Goal: Information Seeking & Learning: Find specific fact

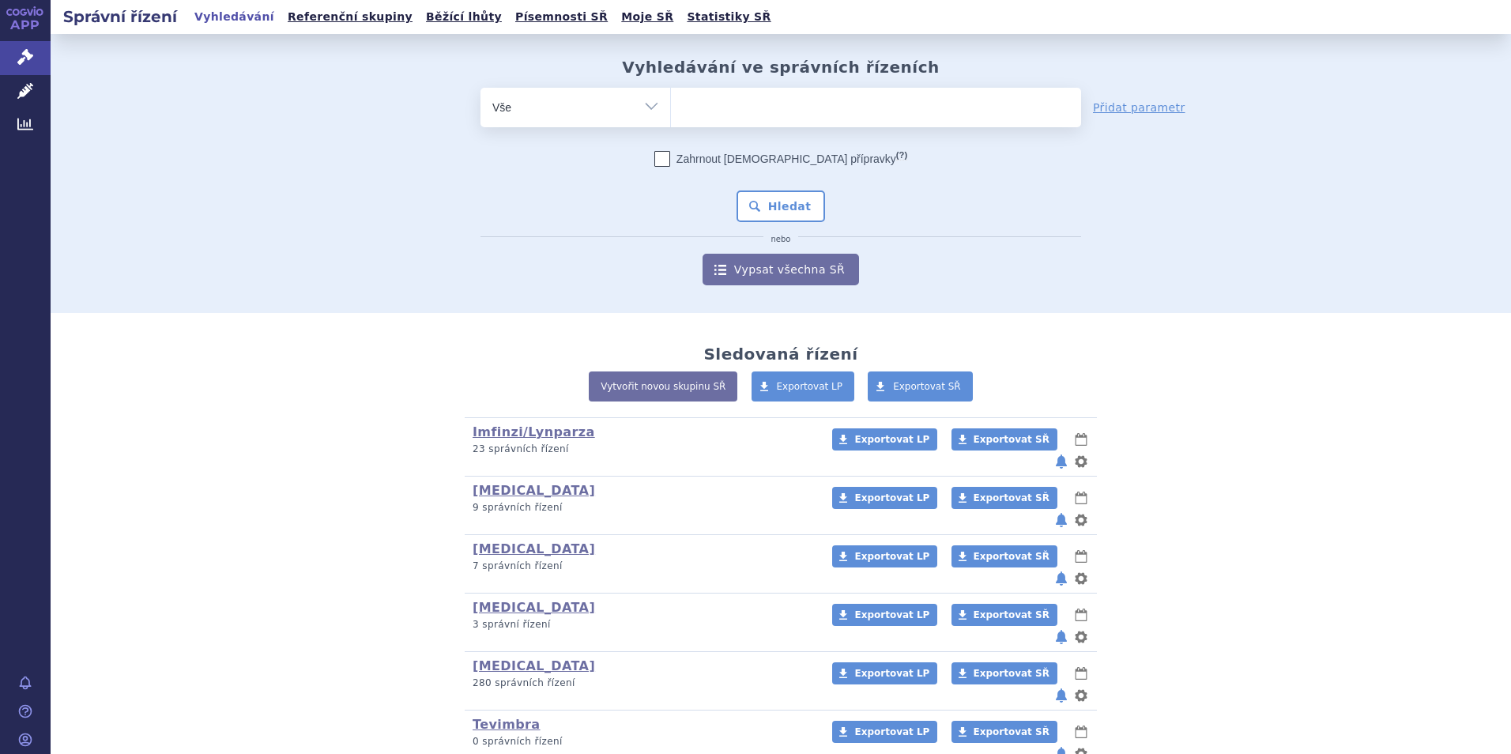
click at [806, 99] on ul at bounding box center [876, 104] width 410 height 33
click at [671, 99] on select at bounding box center [670, 107] width 1 height 40
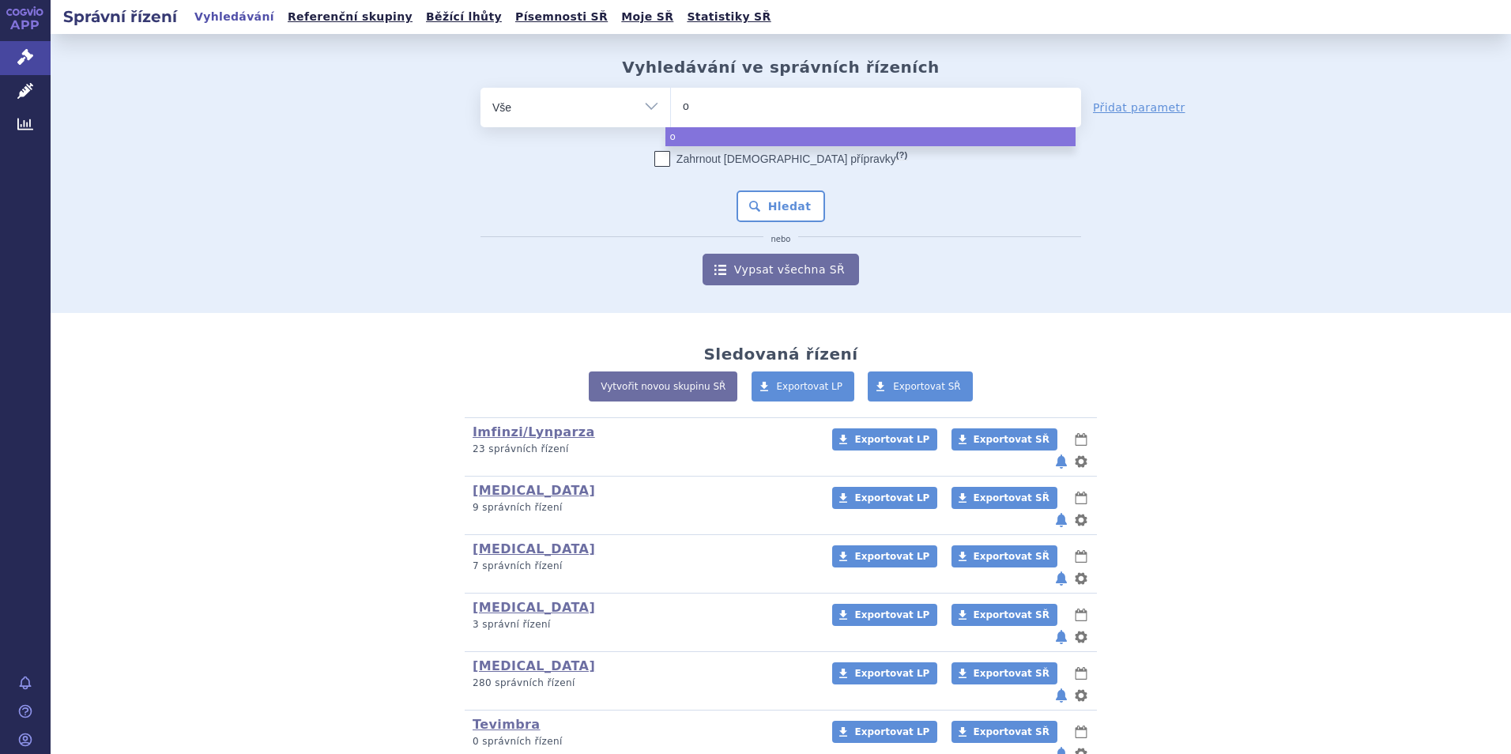
type input "op"
type input "opdi"
type input "[MEDICAL_DATA]"
select select "[MEDICAL_DATA]"
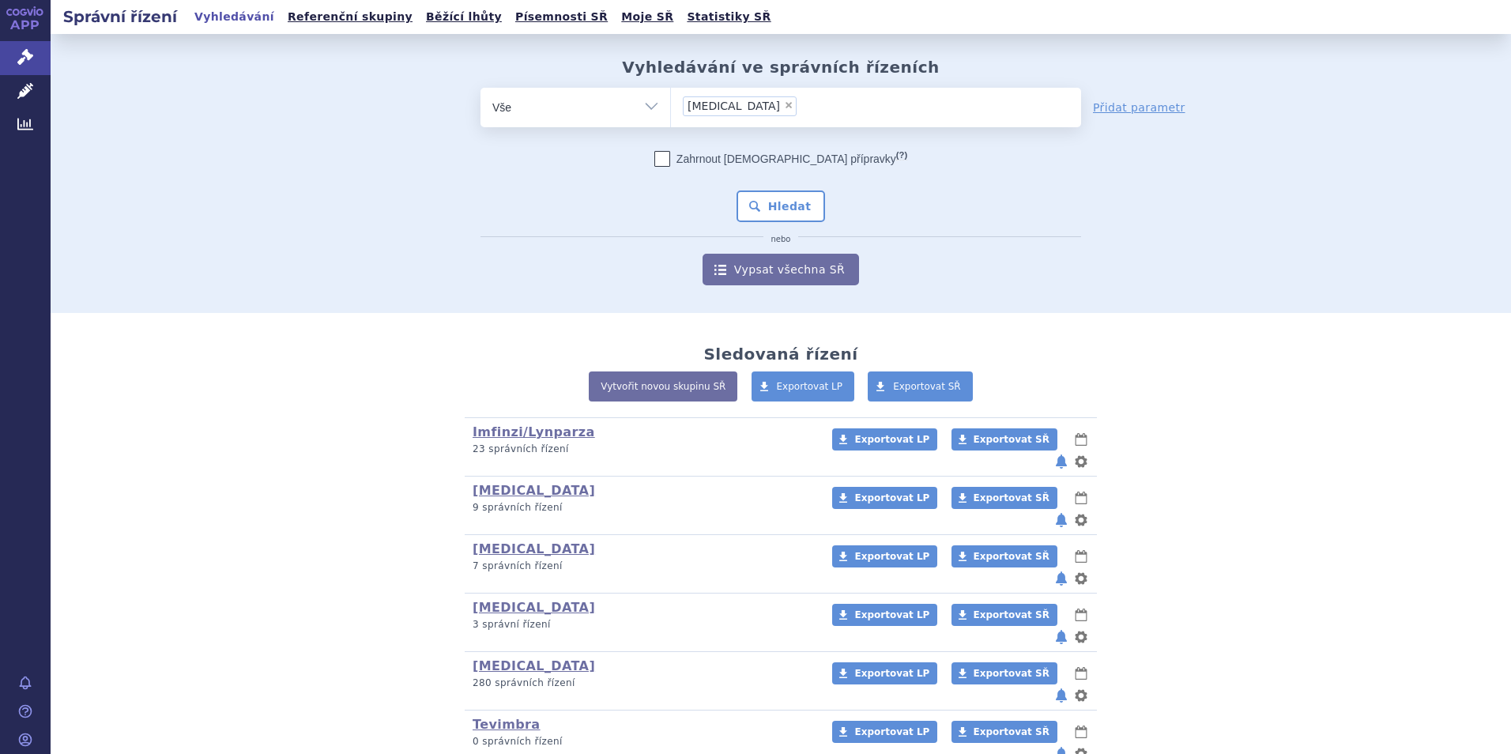
click at [783, 223] on div "Zahrnout [DEMOGRAPHIC_DATA] přípravky (?) * Pozor, hledání dle vyhledávacího pa…" at bounding box center [781, 218] width 601 height 134
click at [776, 209] on button "Hledat" at bounding box center [781, 206] width 89 height 32
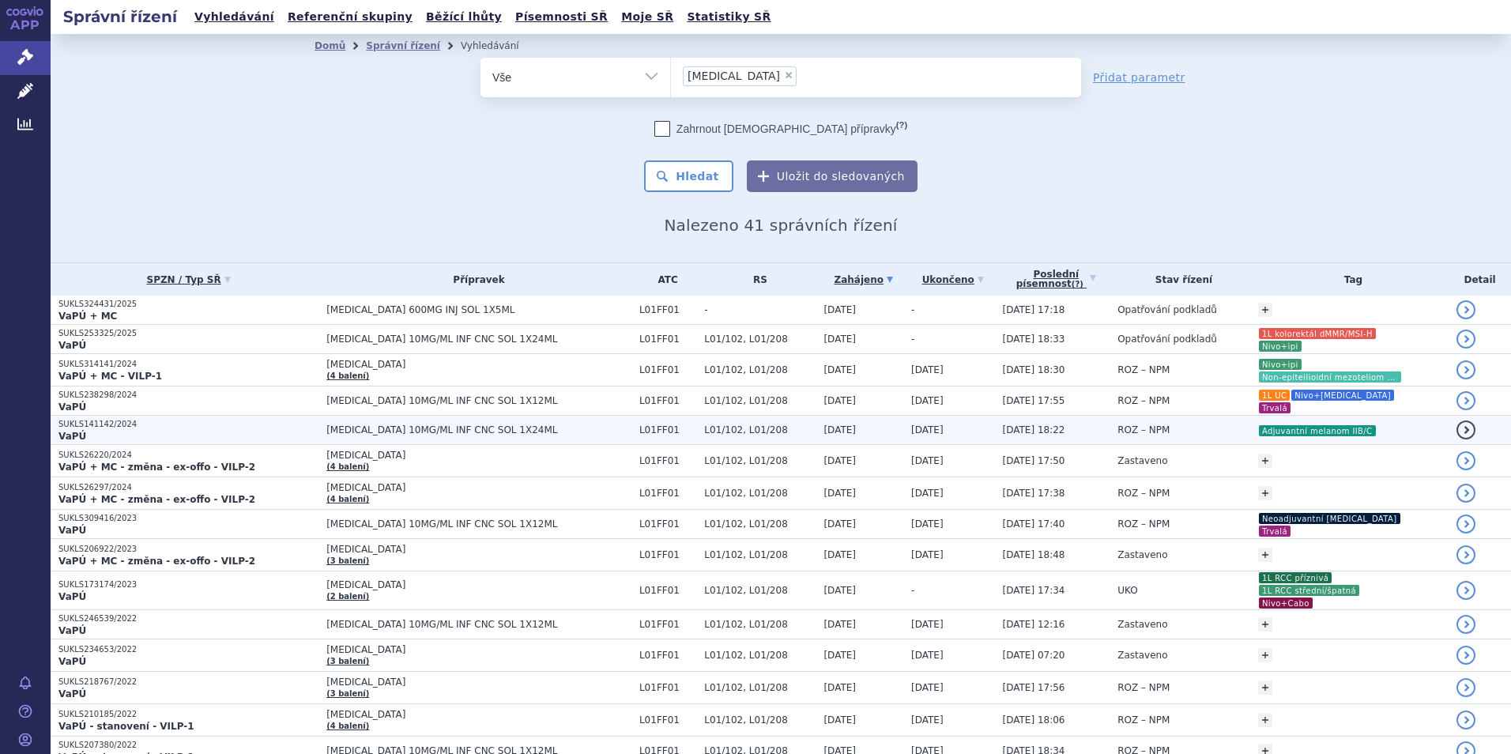
click at [903, 417] on td "[DATE]" at bounding box center [948, 430] width 91 height 29
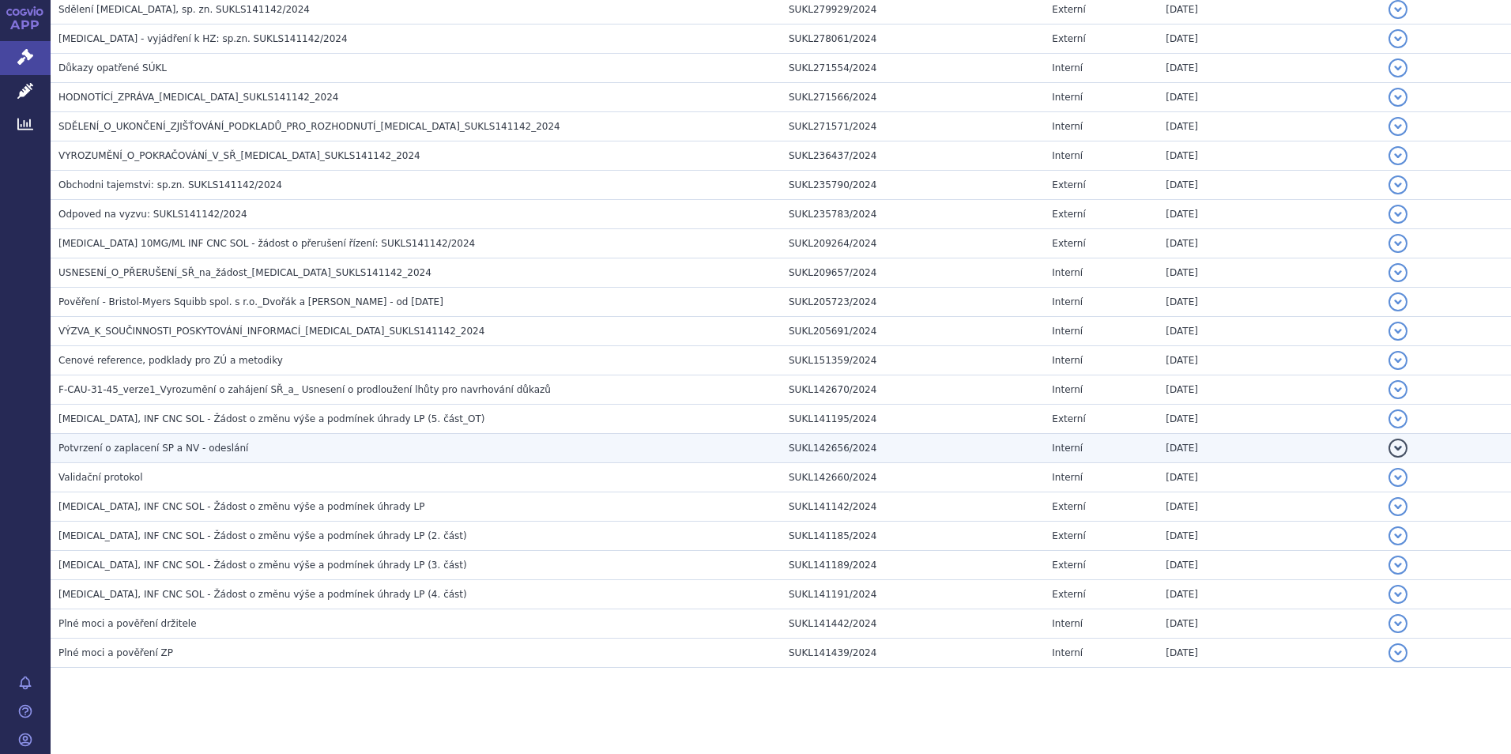
scroll to position [729, 0]
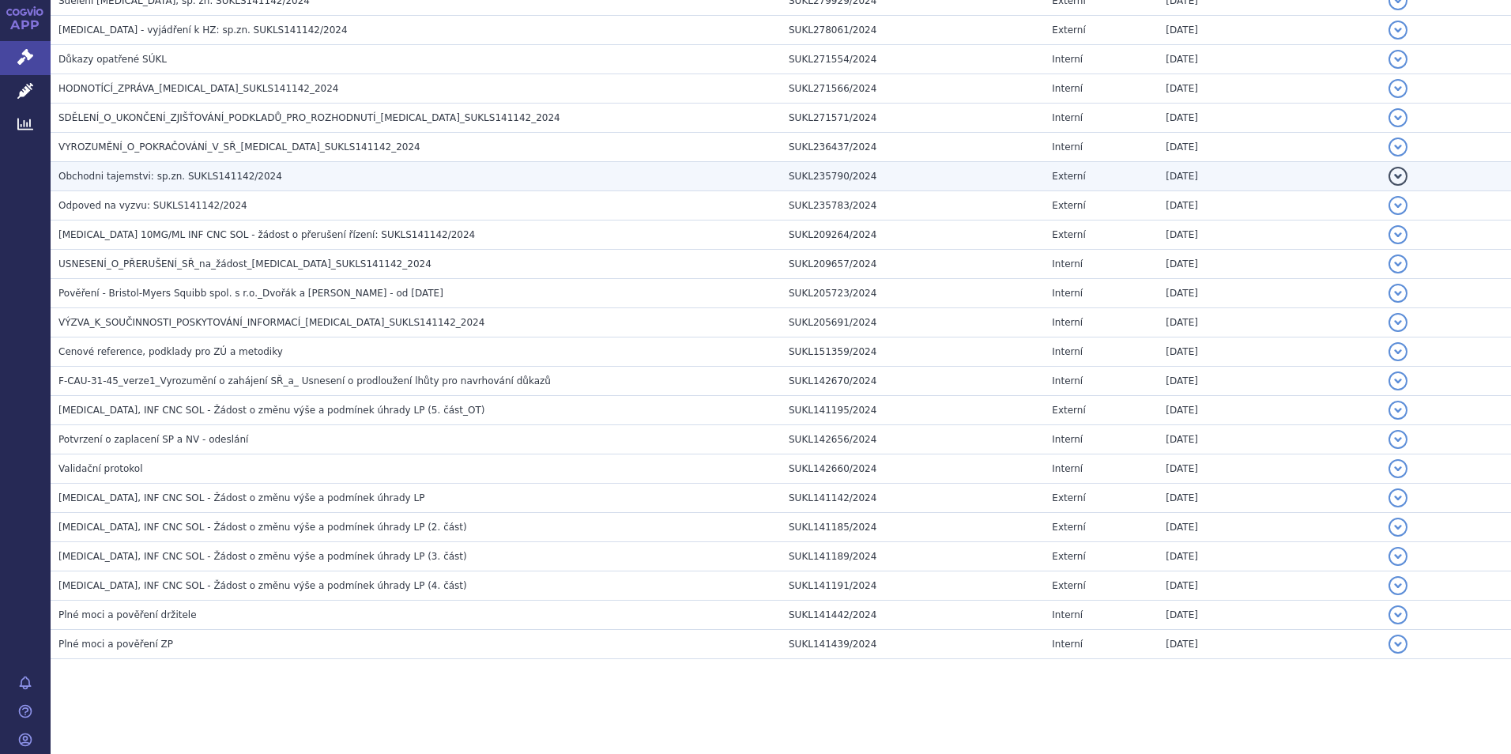
click at [266, 171] on h3 "Obchodni tajemstvi: sp.zn. SUKLS141142/2024" at bounding box center [419, 176] width 722 height 16
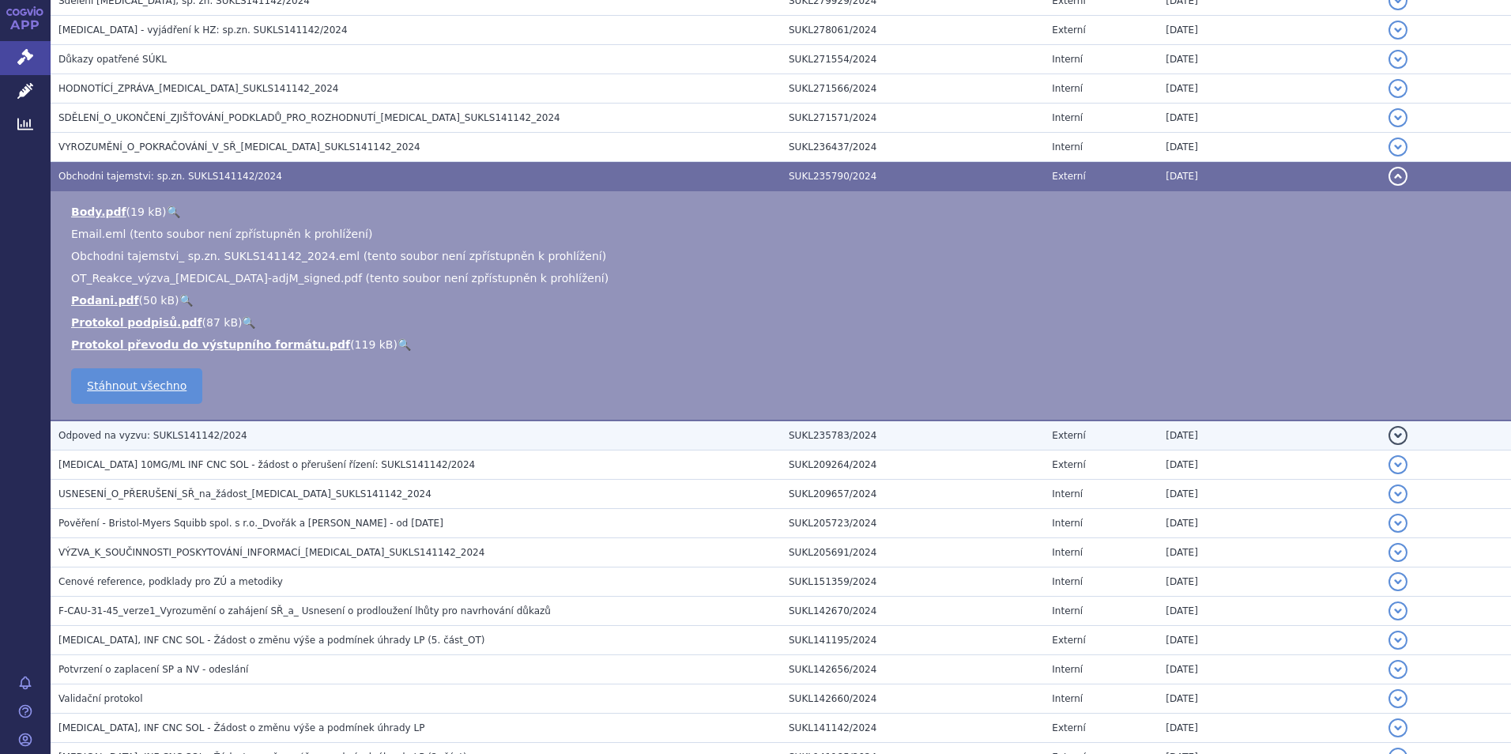
click at [266, 429] on h3 "Odpoved na vyzvu: SUKLS141142/2024" at bounding box center [419, 436] width 722 height 16
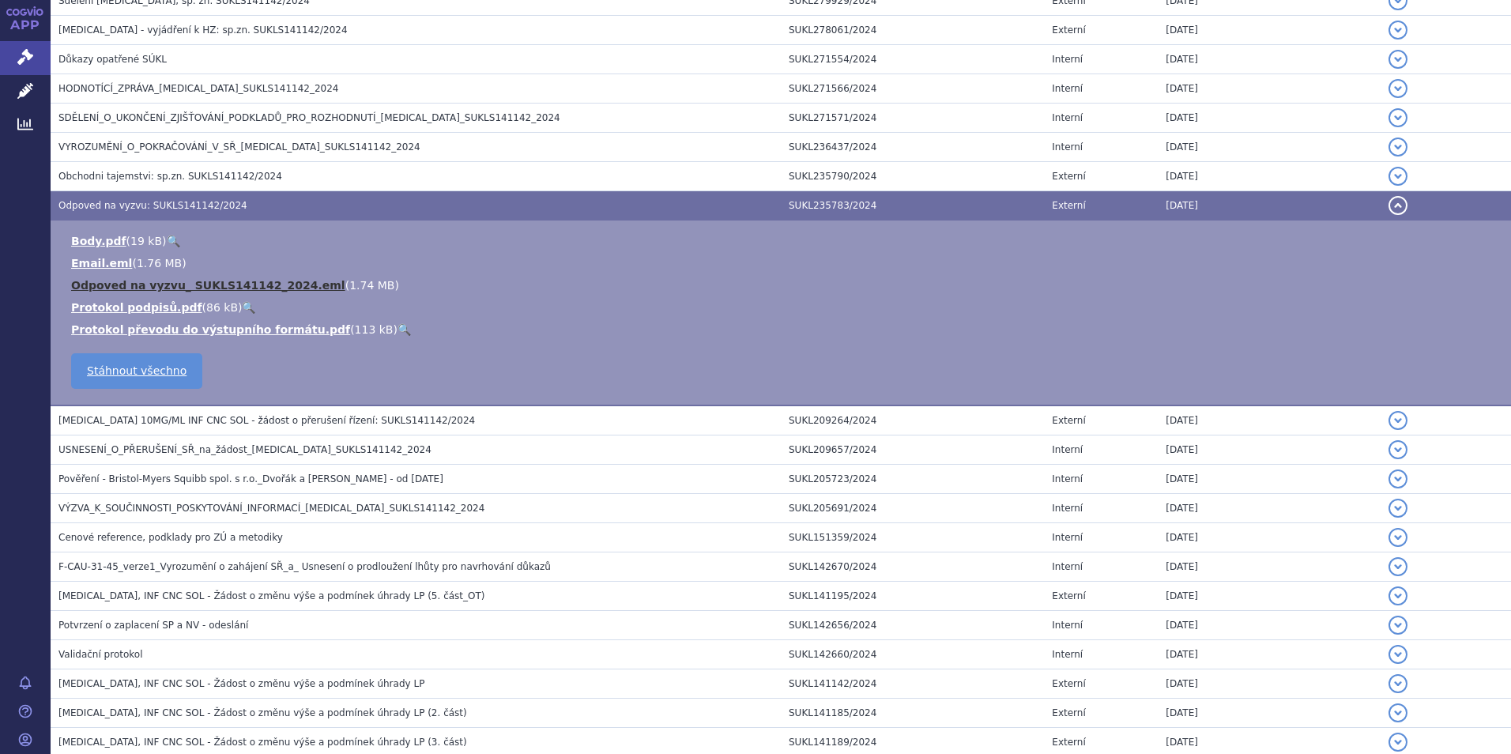
click at [229, 286] on link "Odpoved na vyzvu_ SUKLS141142_2024.eml" at bounding box center [208, 285] width 274 height 13
click at [119, 257] on link "Email.eml" at bounding box center [101, 263] width 61 height 13
